Goal: Task Accomplishment & Management: Use online tool/utility

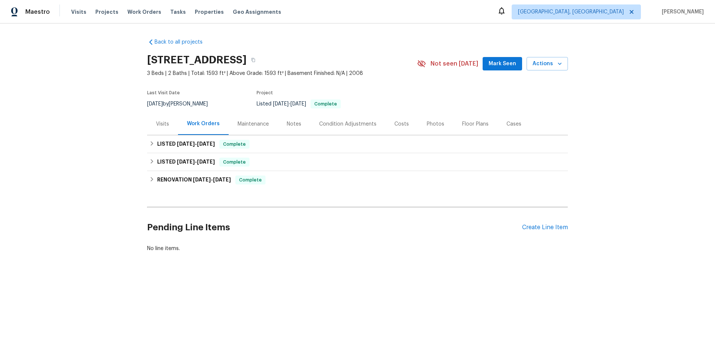
click at [161, 122] on div "Visits" at bounding box center [162, 123] width 13 height 7
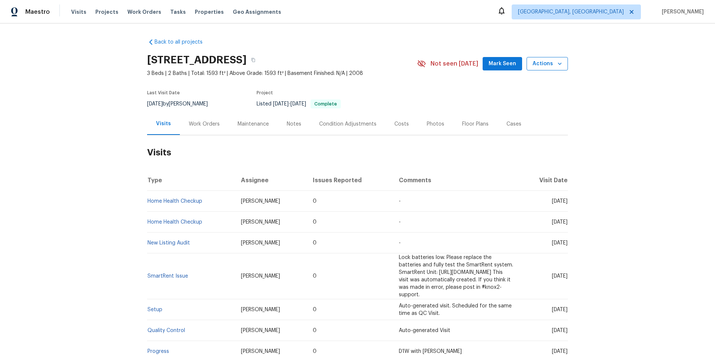
click at [540, 68] on button "Actions" at bounding box center [546, 64] width 41 height 14
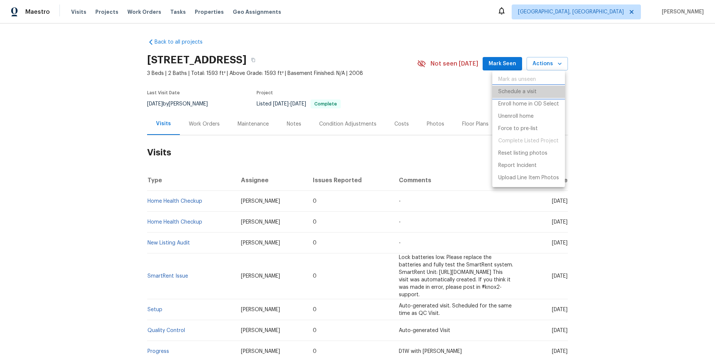
click at [522, 91] on p "Schedule a visit" at bounding box center [517, 92] width 38 height 8
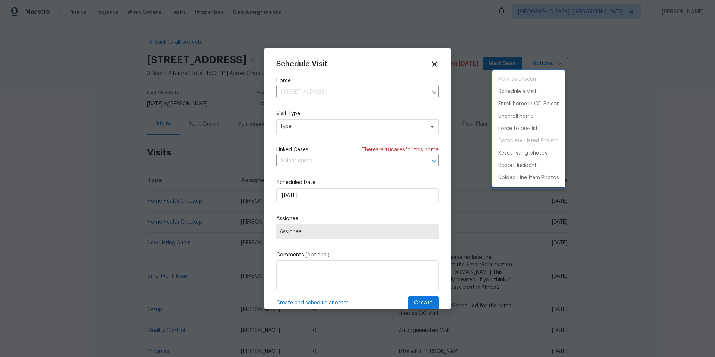
click at [357, 123] on div at bounding box center [357, 178] width 715 height 357
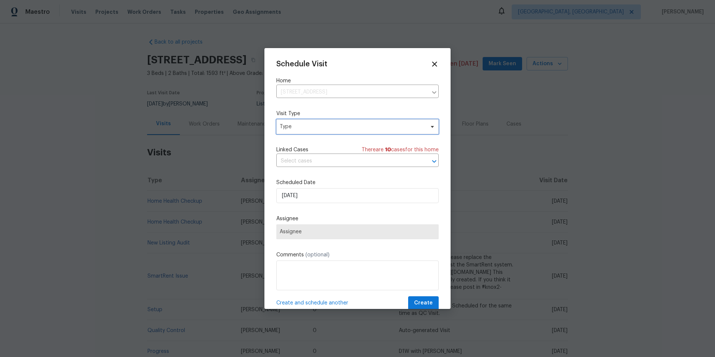
click at [346, 125] on span "Type" at bounding box center [352, 126] width 145 height 7
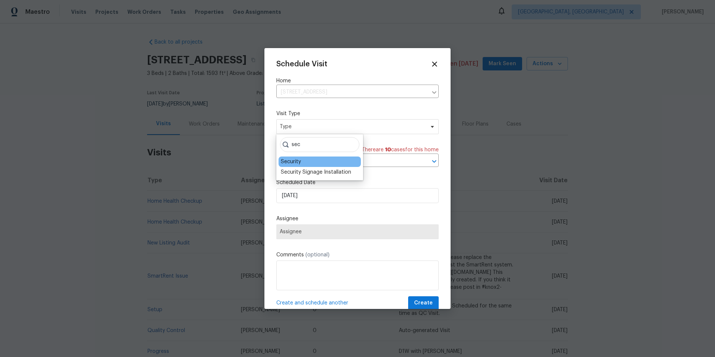
type input "sec"
click at [296, 161] on div "Security" at bounding box center [291, 161] width 20 height 7
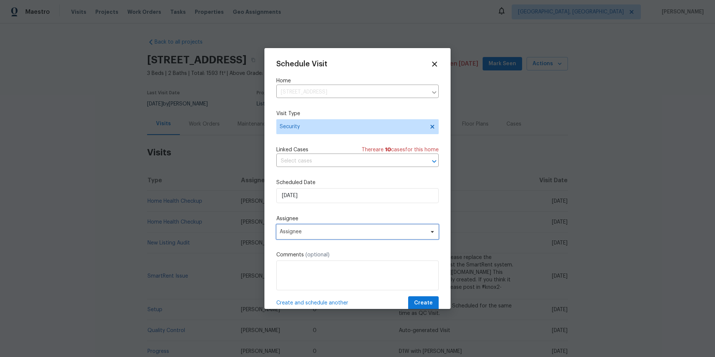
click at [326, 229] on span "Assignee" at bounding box center [353, 232] width 146 height 6
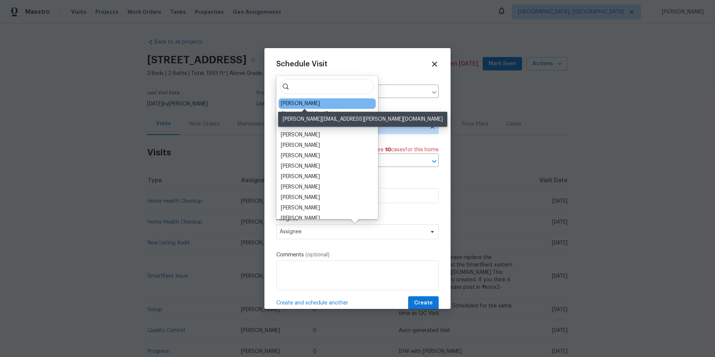
click at [296, 100] on div "[PERSON_NAME]" at bounding box center [300, 103] width 39 height 7
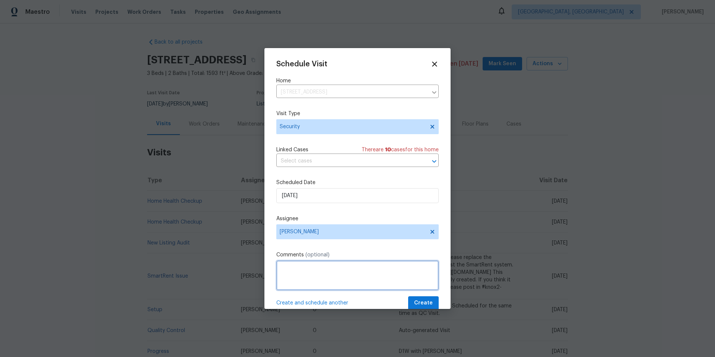
click at [315, 279] on textarea at bounding box center [357, 275] width 162 height 30
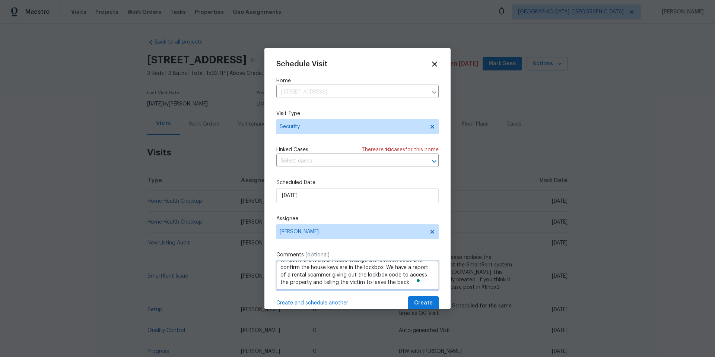
scroll to position [18, 0]
type textarea "Please make sure the house is secure and all doors and windows are locked. Plea…"
click at [422, 302] on span "Create" at bounding box center [423, 302] width 19 height 9
